Goal: Find specific page/section: Find specific page/section

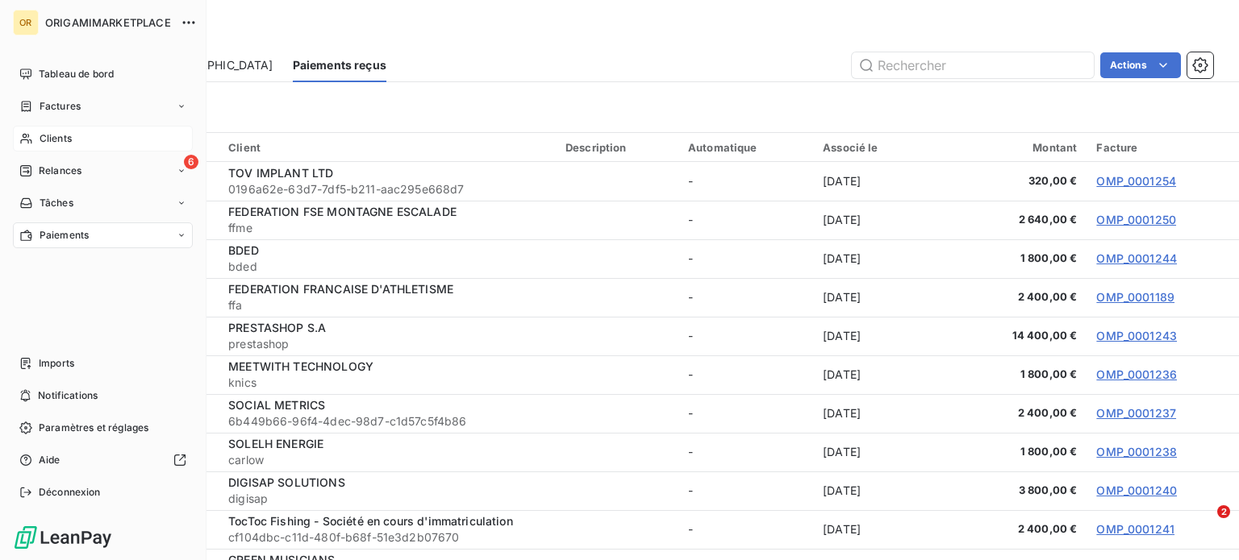
click at [35, 148] on div "Clients" at bounding box center [103, 139] width 180 height 26
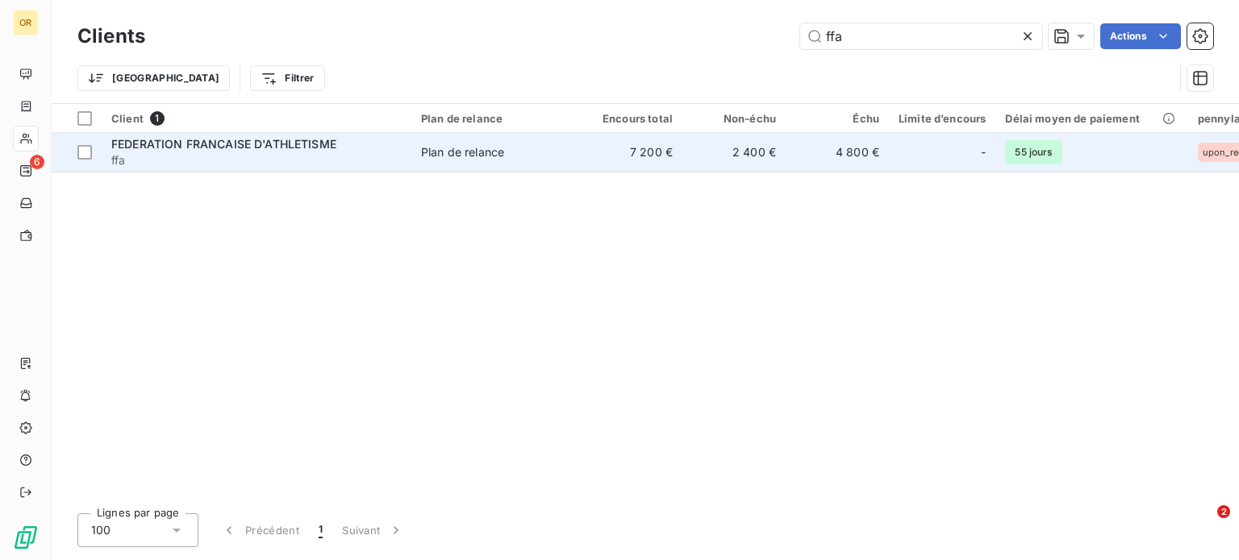
type input "ffa"
click at [394, 158] on span "ffa" at bounding box center [256, 160] width 290 height 16
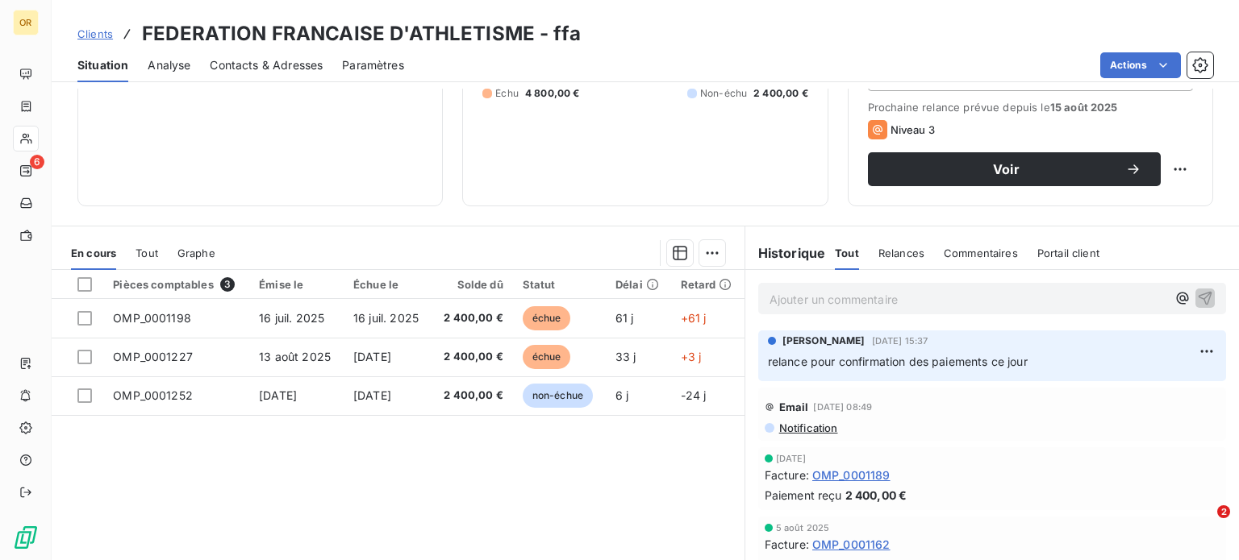
scroll to position [226, 0]
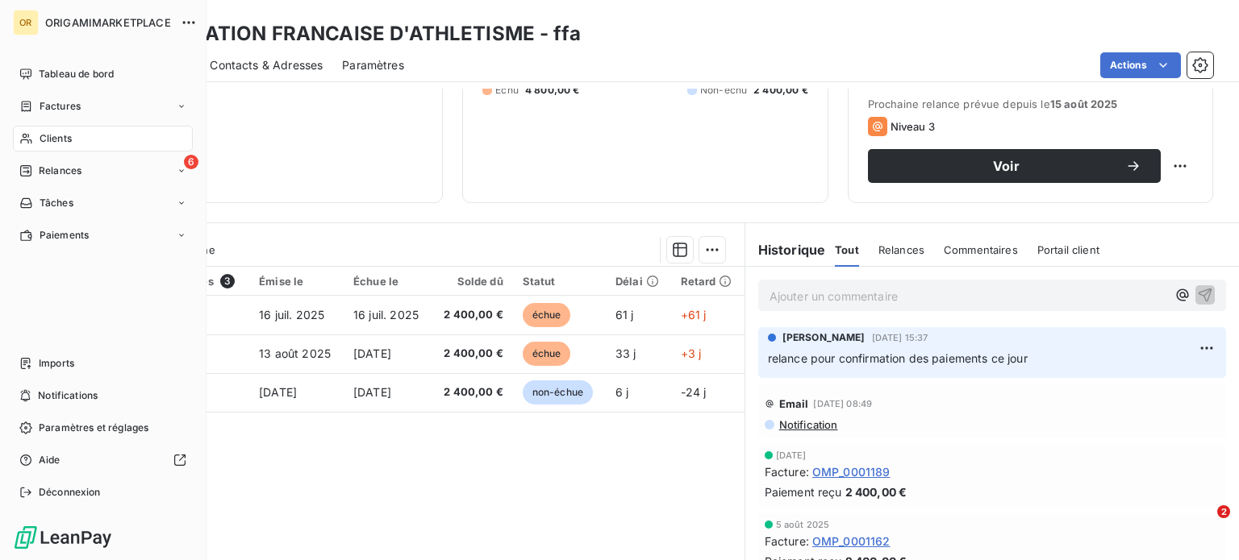
click at [86, 139] on div "Clients" at bounding box center [103, 139] width 180 height 26
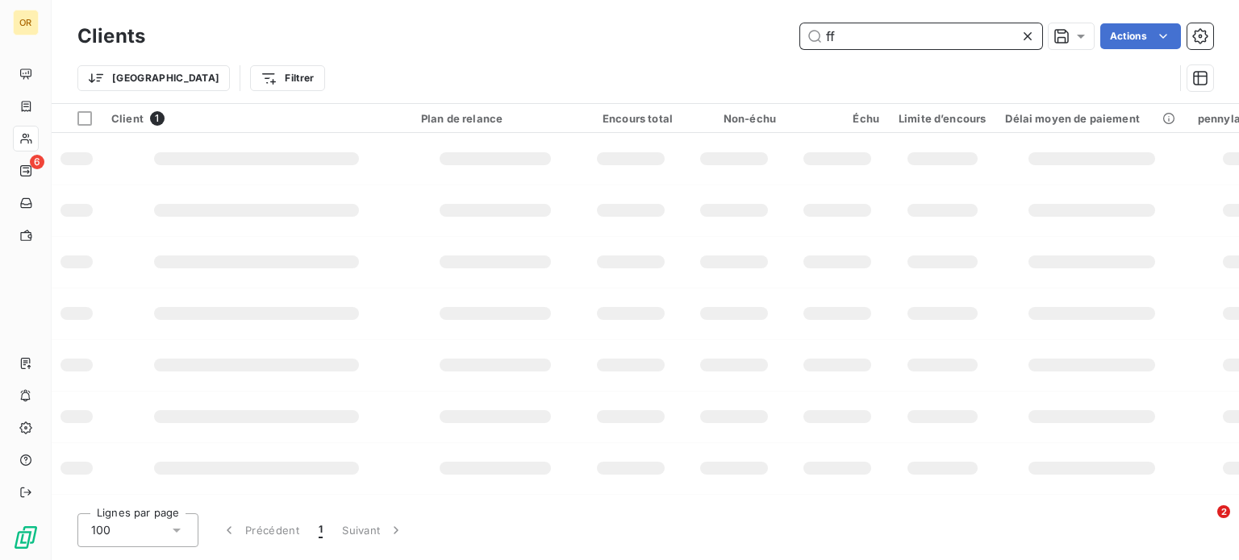
type input "f"
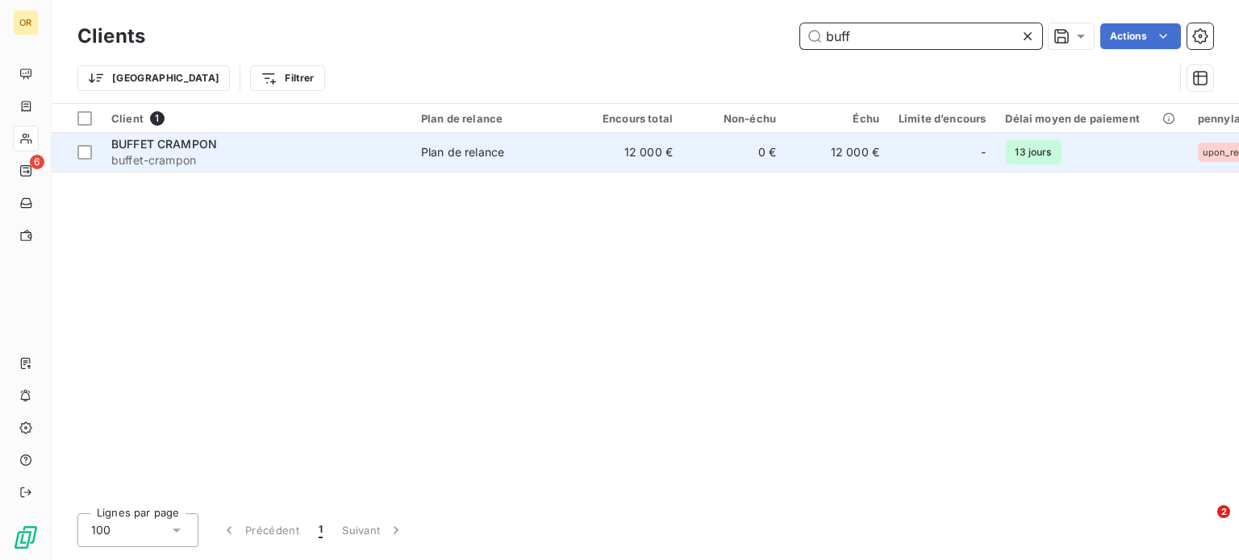
type input "buff"
click at [319, 163] on span "buffet-crampon" at bounding box center [256, 160] width 290 height 16
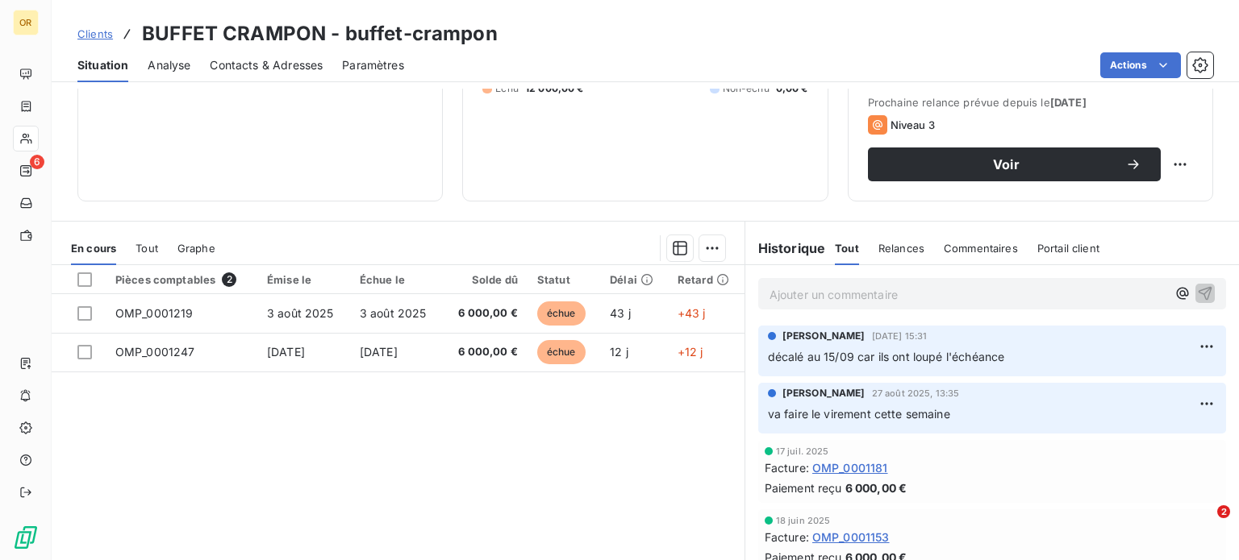
scroll to position [228, 0]
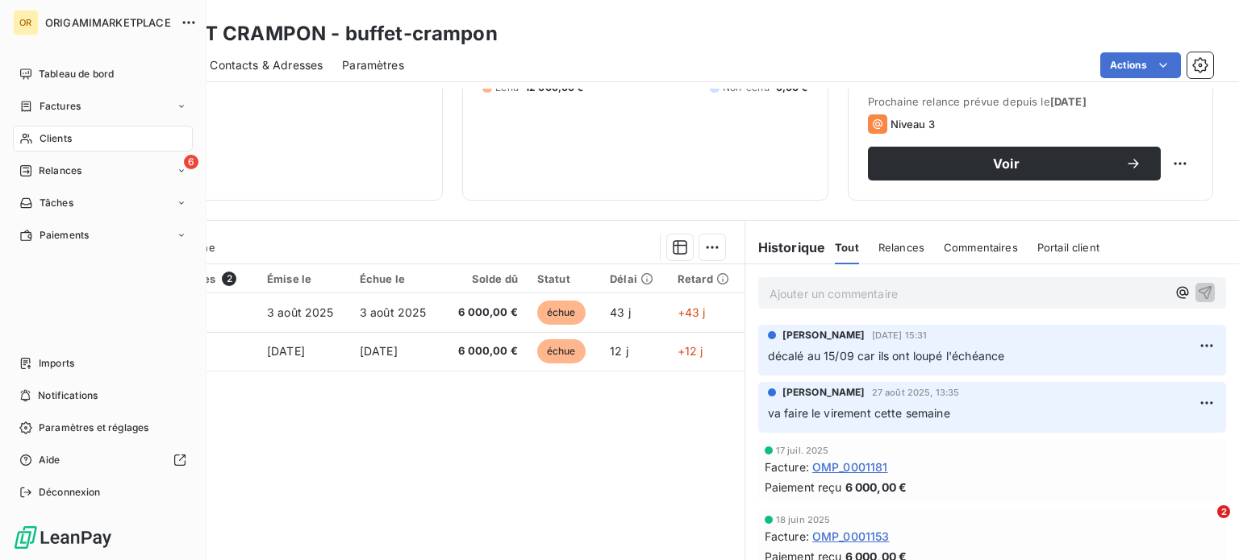
click at [61, 144] on span "Clients" at bounding box center [56, 138] width 32 height 15
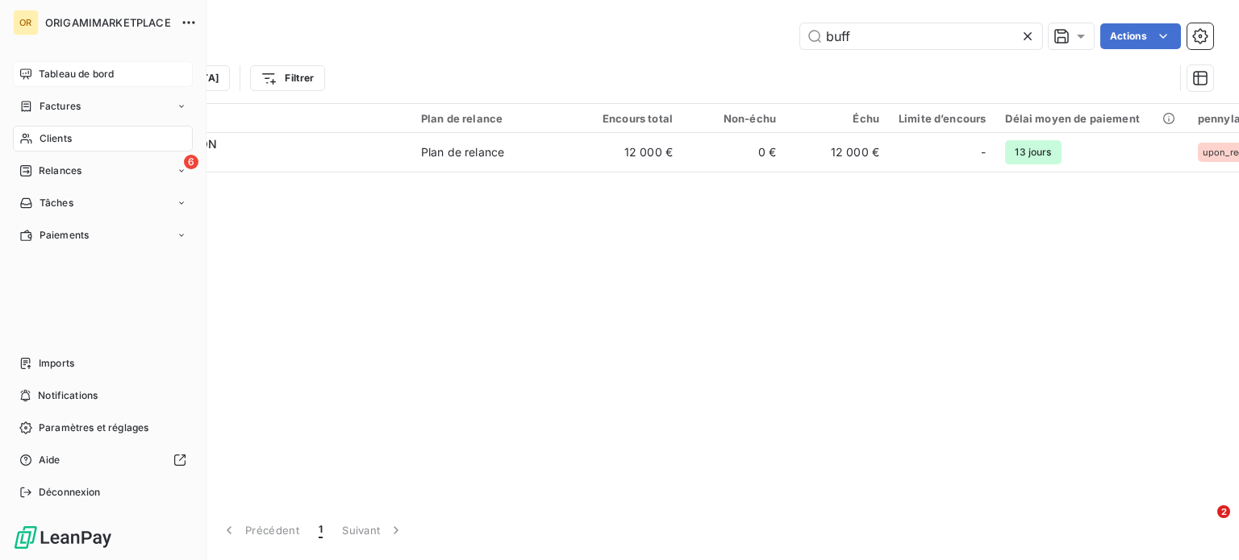
click at [81, 80] on span "Tableau de bord" at bounding box center [76, 74] width 75 height 15
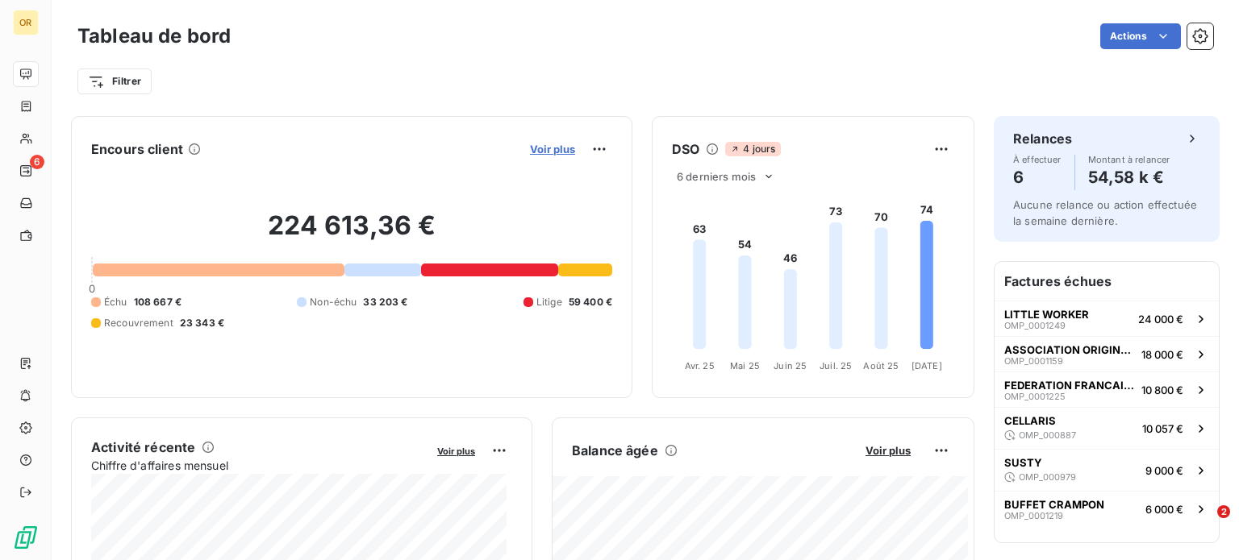
click at [530, 152] on span "Voir plus" at bounding box center [552, 149] width 45 height 13
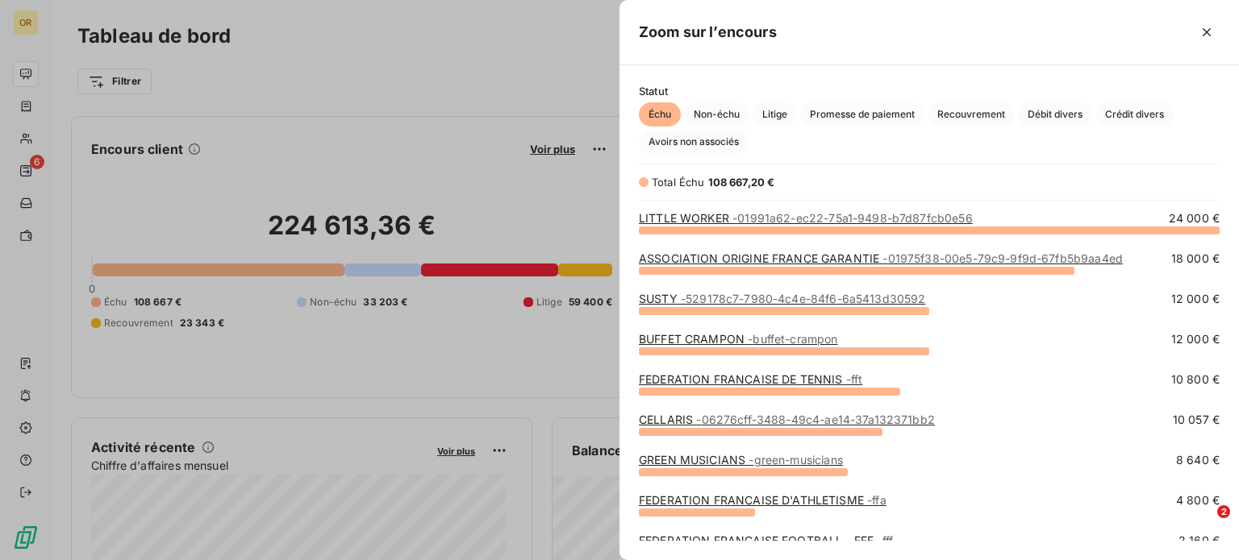
click at [811, 264] on link "ASSOCIATION ORIGINE FRANCE GARANTIE - 01975f38-00e5-79c9-9f9d-67fb5b9aa4ed" at bounding box center [881, 259] width 484 height 14
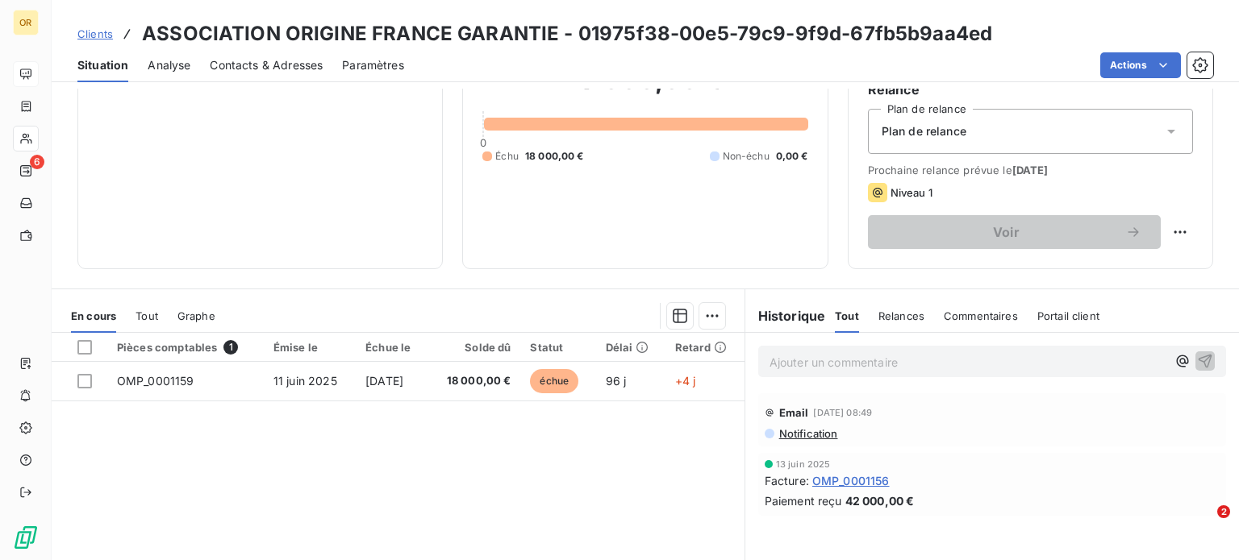
scroll to position [160, 0]
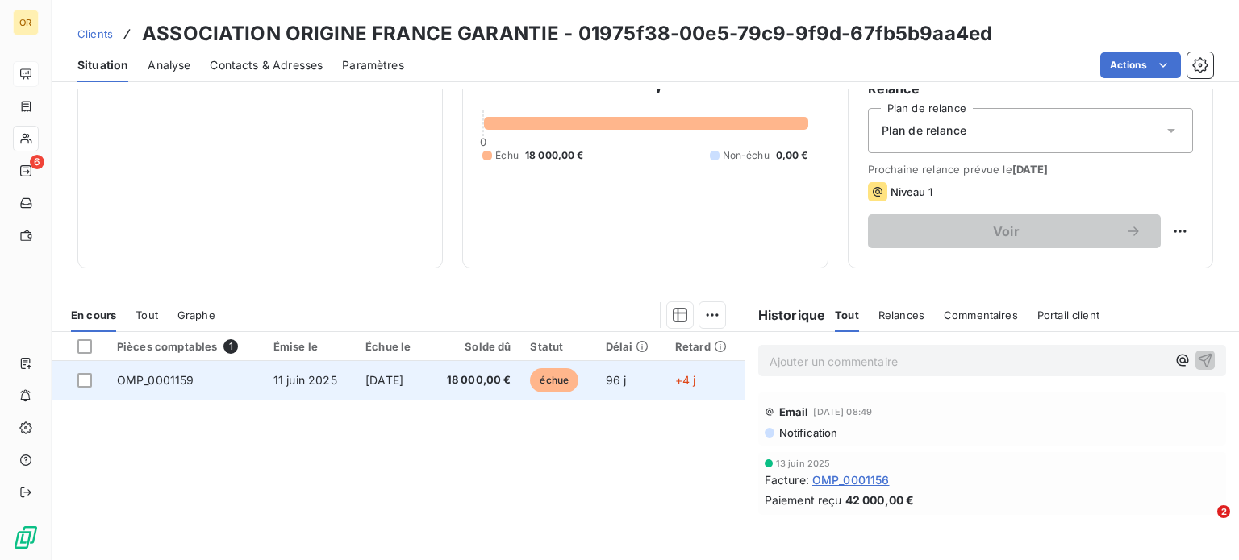
click at [385, 394] on td "[DATE]" at bounding box center [392, 380] width 72 height 39
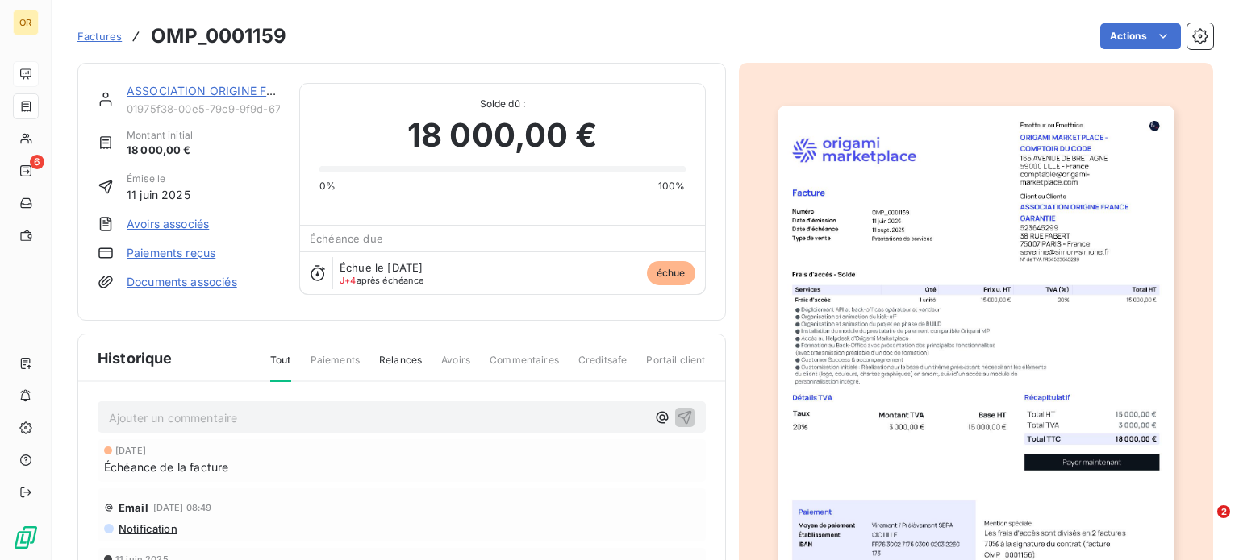
click at [177, 84] on link "ASSOCIATION ORIGINE FRANCE GARANTIE" at bounding box center [247, 91] width 240 height 14
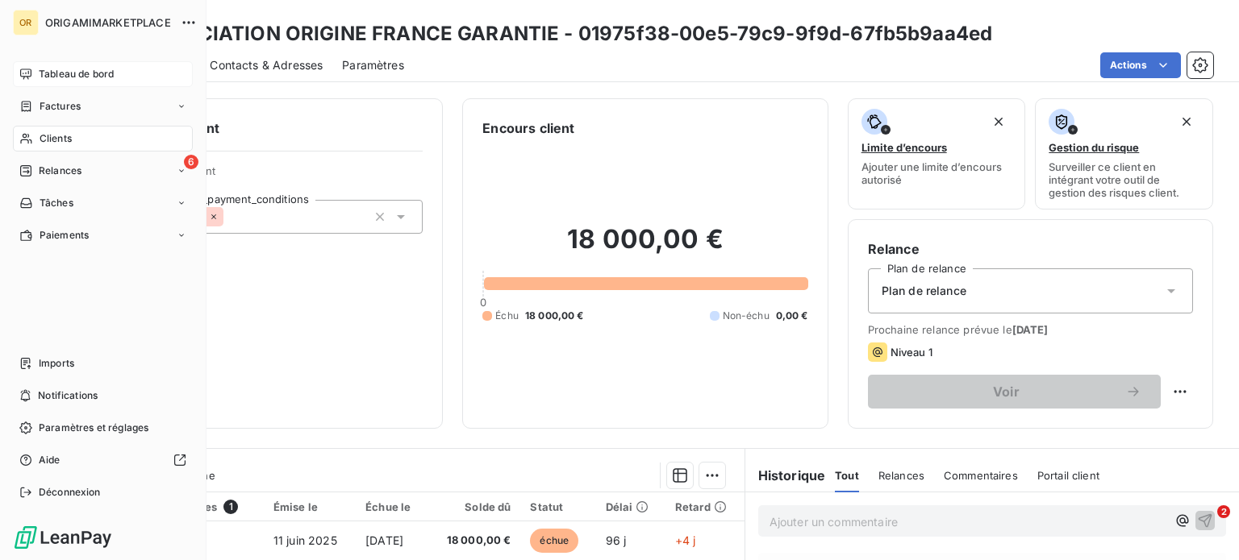
click at [76, 76] on span "Tableau de bord" at bounding box center [76, 74] width 75 height 15
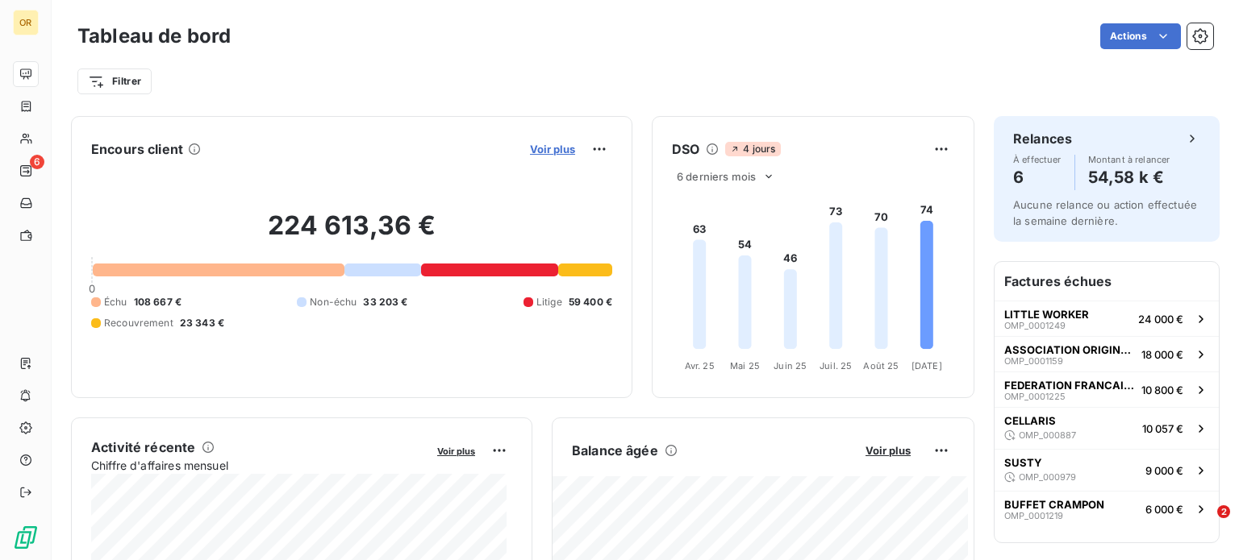
click at [530, 151] on span "Voir plus" at bounding box center [552, 149] width 45 height 13
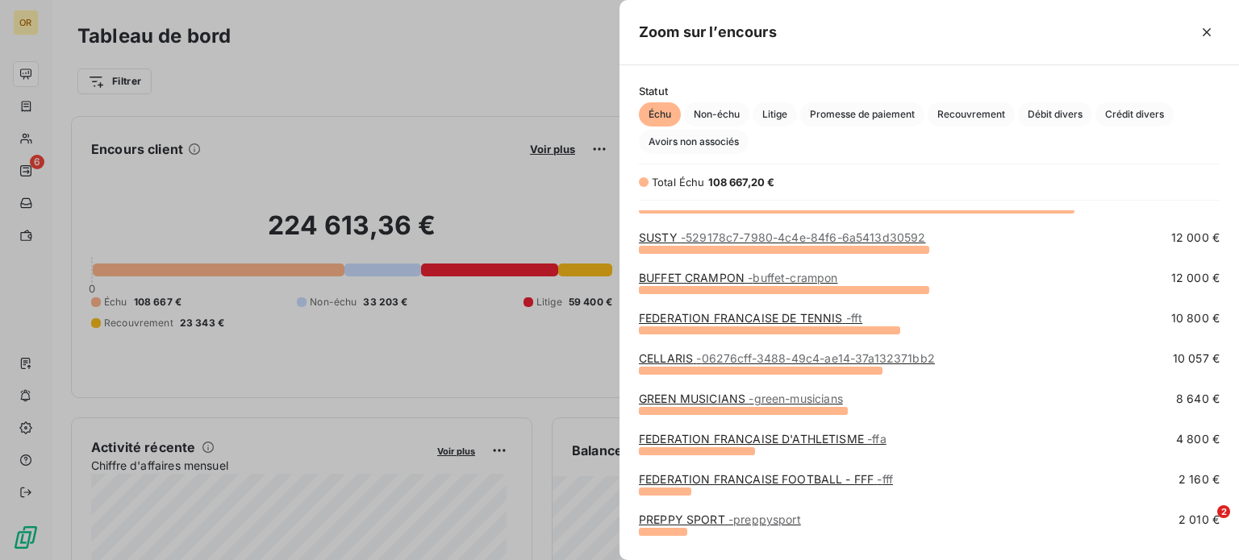
scroll to position [66, 0]
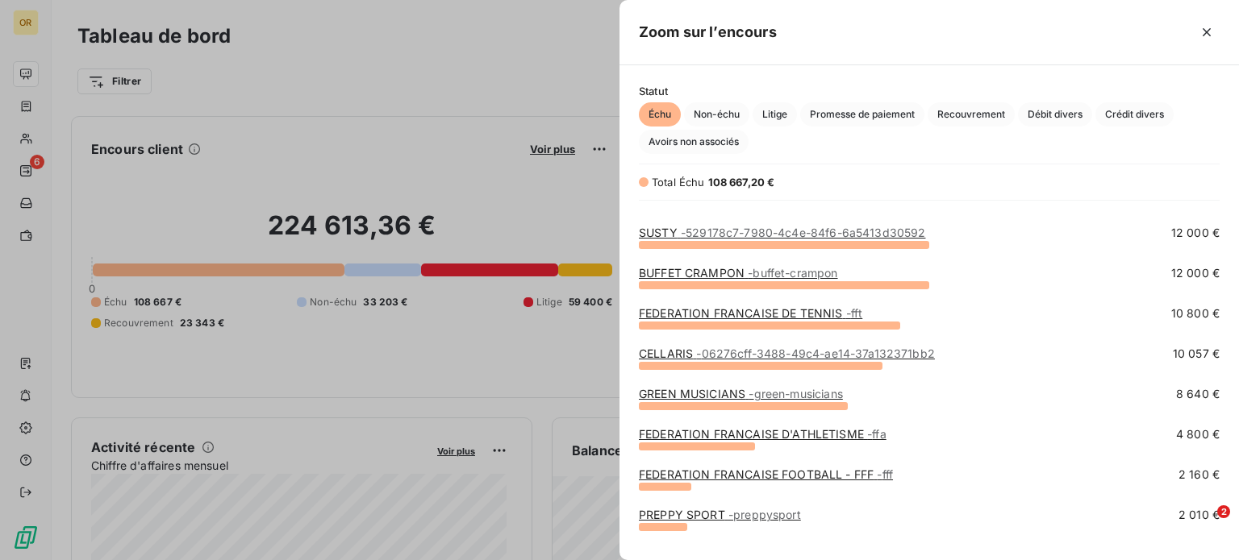
click at [800, 313] on link "FEDERATION FRANCAISE DE TENNIS - fft" at bounding box center [750, 313] width 223 height 14
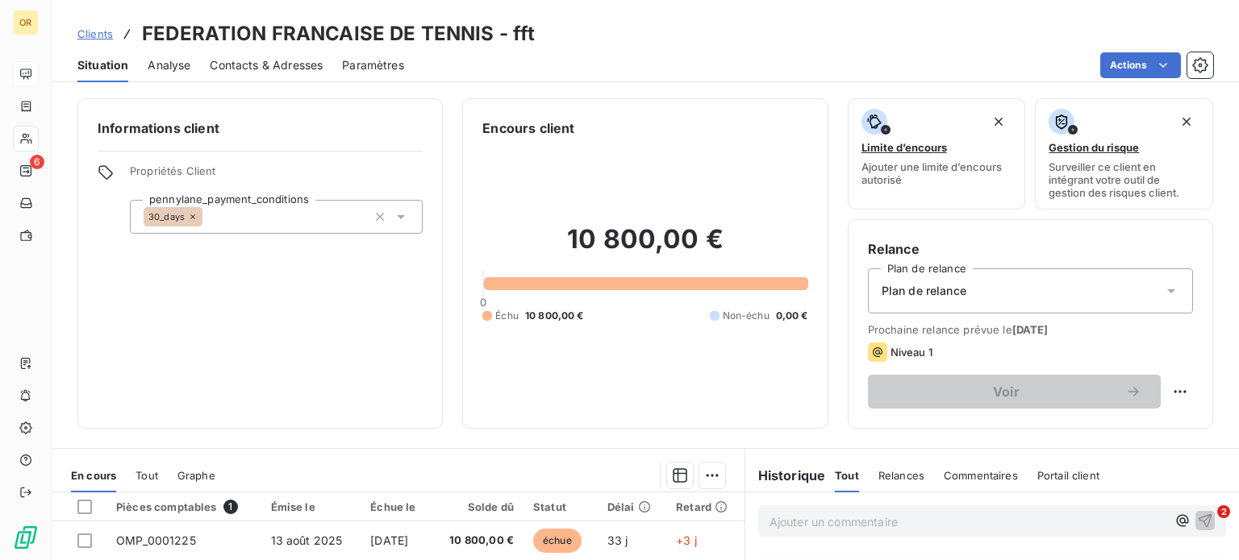
scroll to position [158, 0]
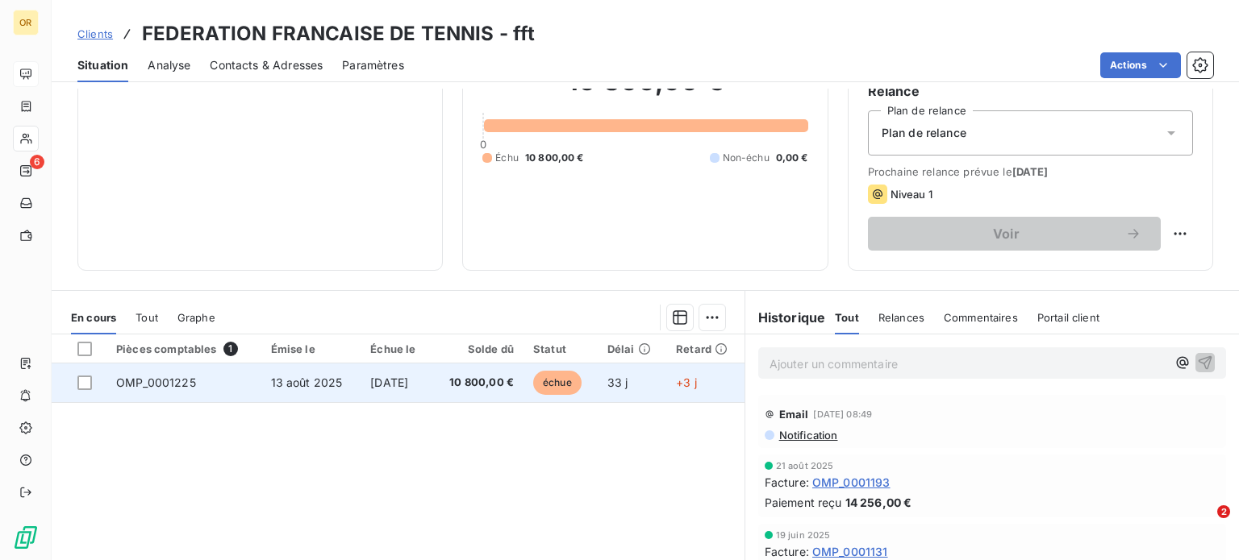
click at [332, 378] on td "13 août 2025" at bounding box center [311, 383] width 100 height 39
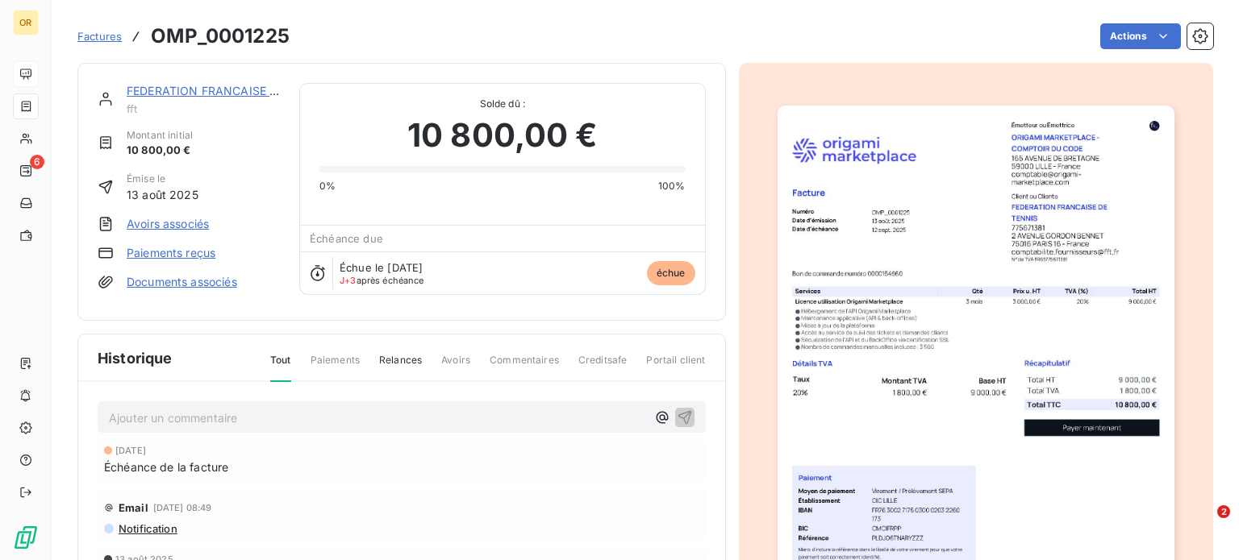
click at [94, 37] on span "Factures" at bounding box center [99, 36] width 44 height 13
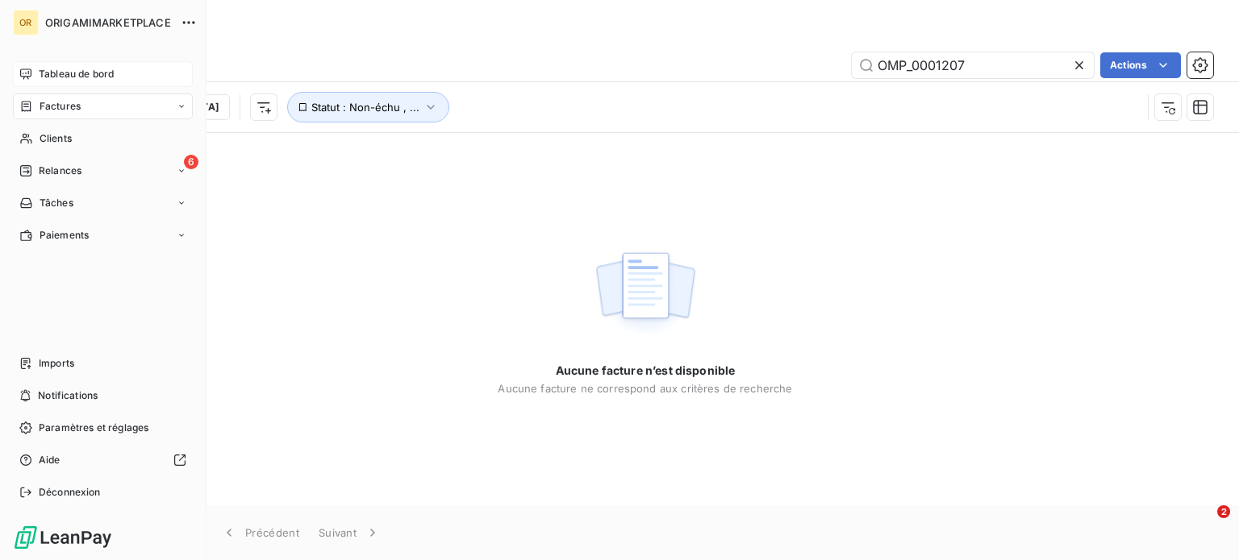
click at [25, 72] on icon at bounding box center [25, 74] width 13 height 13
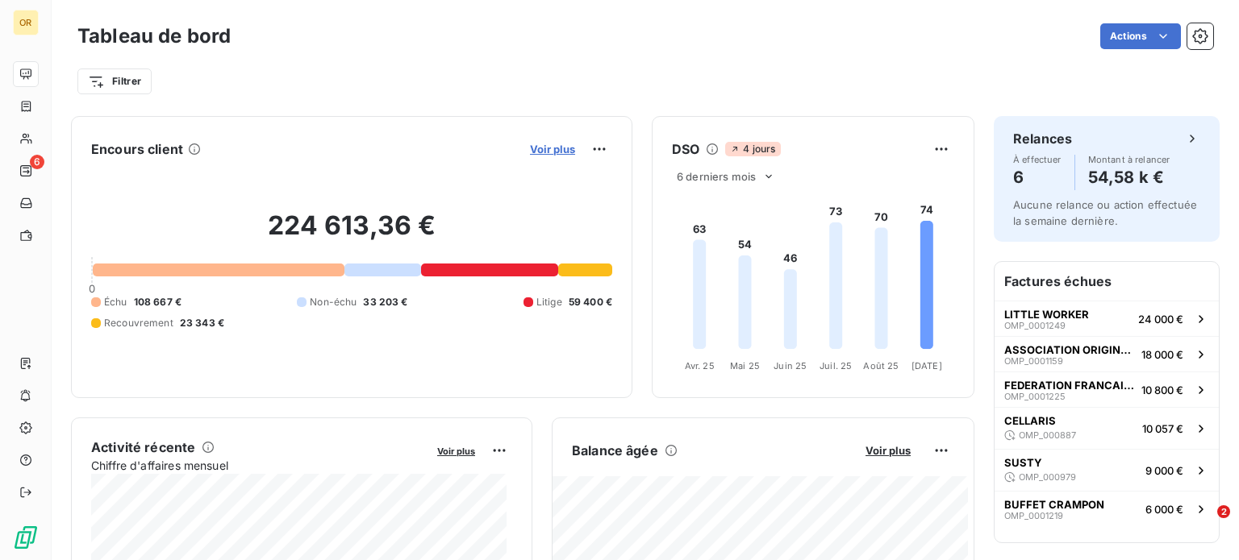
click at [530, 149] on span "Voir plus" at bounding box center [552, 149] width 45 height 13
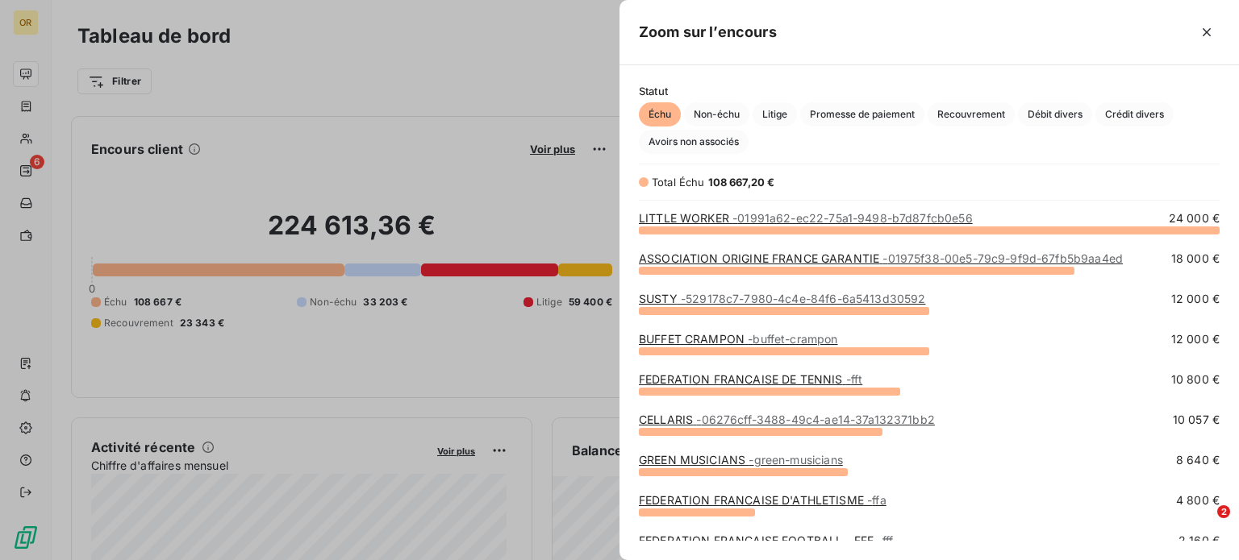
click at [869, 22] on div at bounding box center [998, 32] width 443 height 26
